Goal: Transaction & Acquisition: Purchase product/service

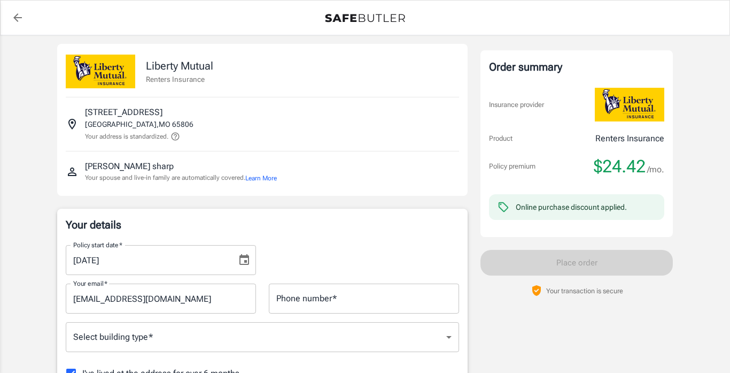
scroll to position [7, 0]
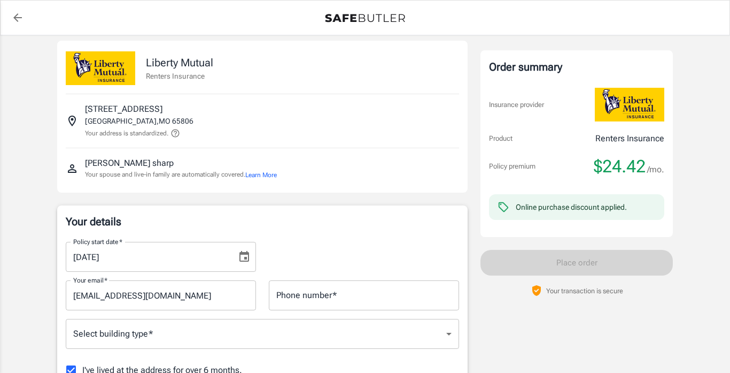
click at [384, 304] on input "Phone number   *" at bounding box center [364, 295] width 190 height 30
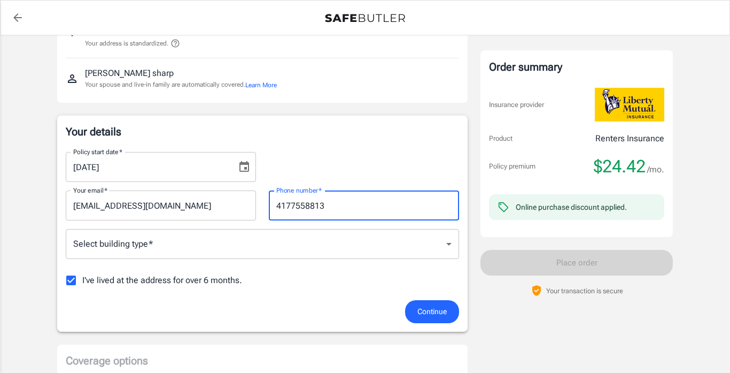
scroll to position [112, 0]
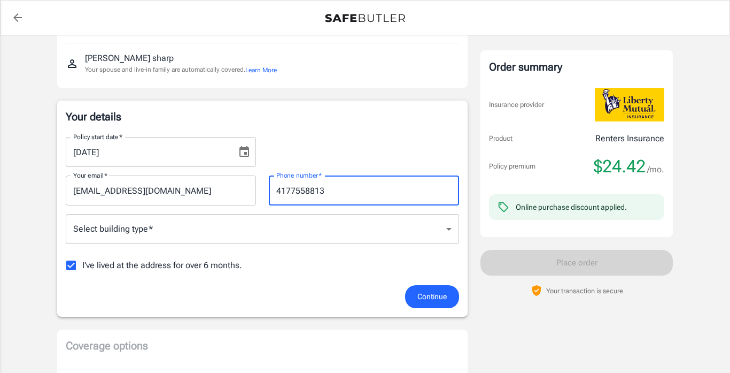
type input "4177558813"
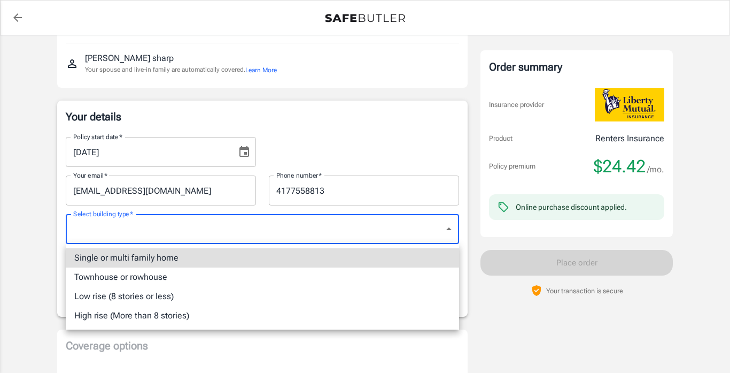
click at [289, 257] on li "Single or multi family home" at bounding box center [262, 257] width 393 height 19
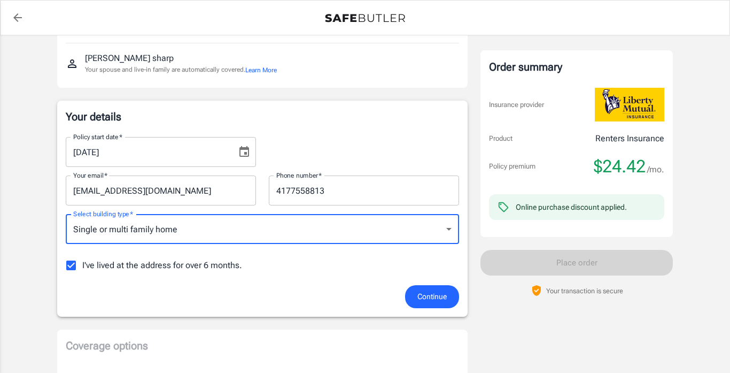
type input "singlefamily"
click at [415, 289] on button "Continue" at bounding box center [432, 296] width 54 height 23
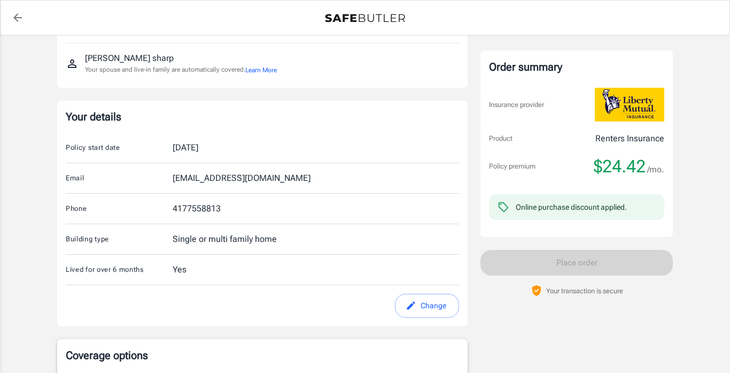
scroll to position [412, 0]
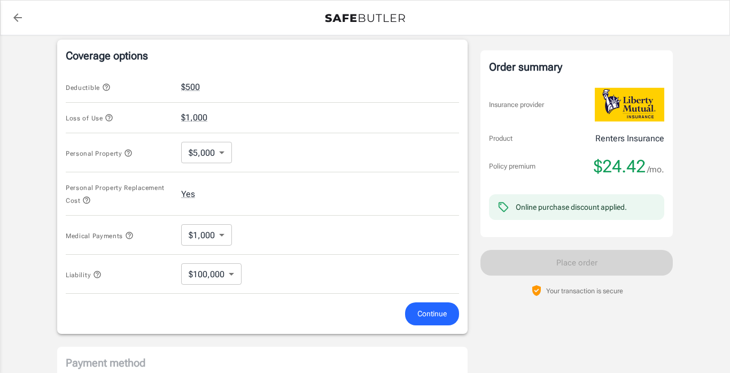
click at [361, 241] on div "Medical Payments $1,000 1000 ​" at bounding box center [262, 234] width 393 height 39
click at [431, 309] on span "Continue" at bounding box center [431, 313] width 29 height 13
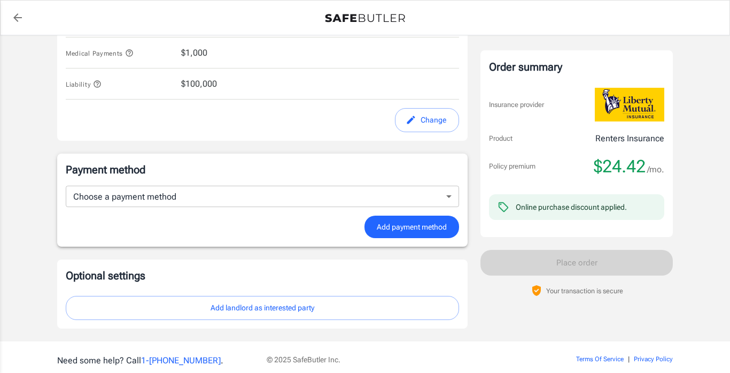
scroll to position [595, 0]
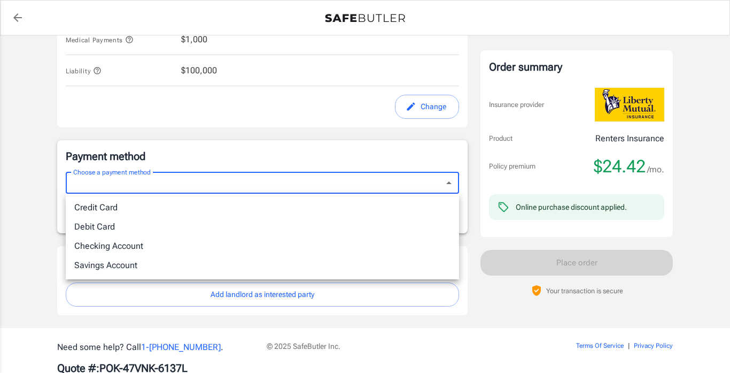
click at [256, 223] on li "Debit Card" at bounding box center [262, 226] width 393 height 19
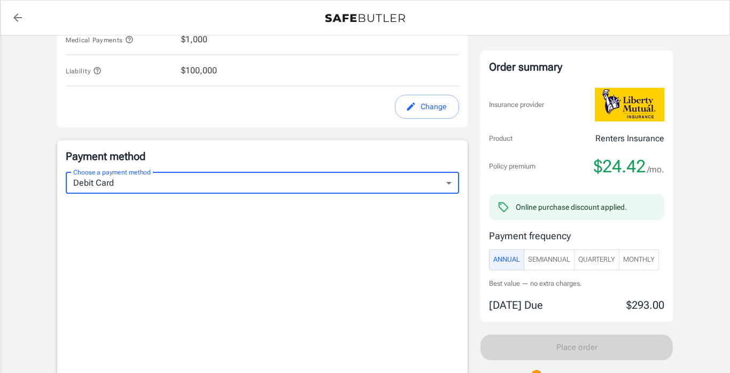
type input "debit"
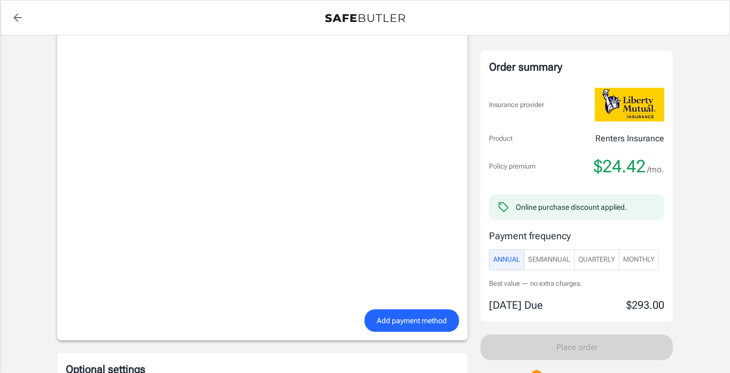
scroll to position [760, 0]
click at [651, 260] on span "Monthly" at bounding box center [639, 259] width 32 height 12
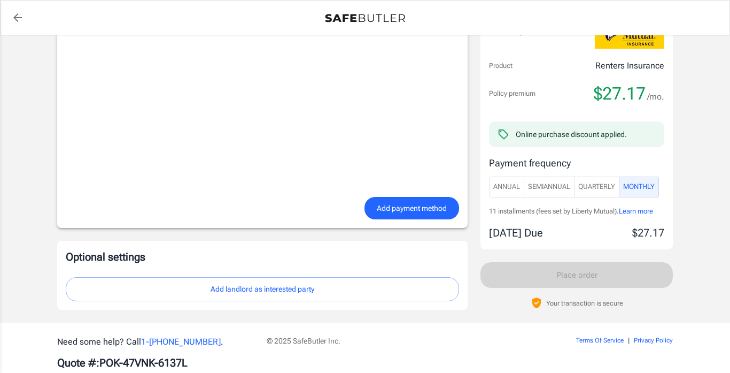
scroll to position [872, 0]
click at [417, 206] on span "Add payment method" at bounding box center [412, 207] width 70 height 13
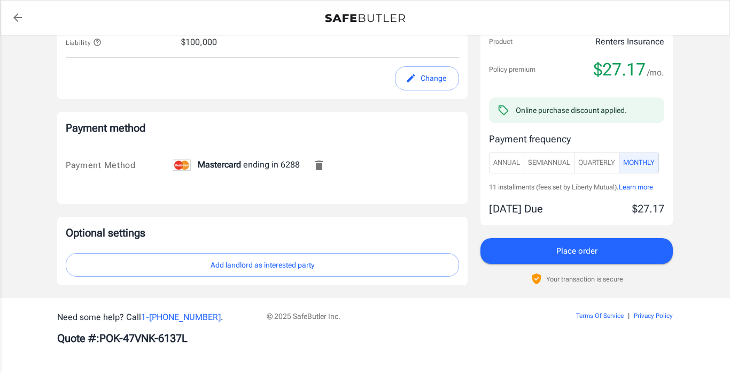
scroll to position [623, 0]
click at [523, 250] on button "Place order" at bounding box center [577, 251] width 192 height 26
